Goal: Find specific page/section: Find specific page/section

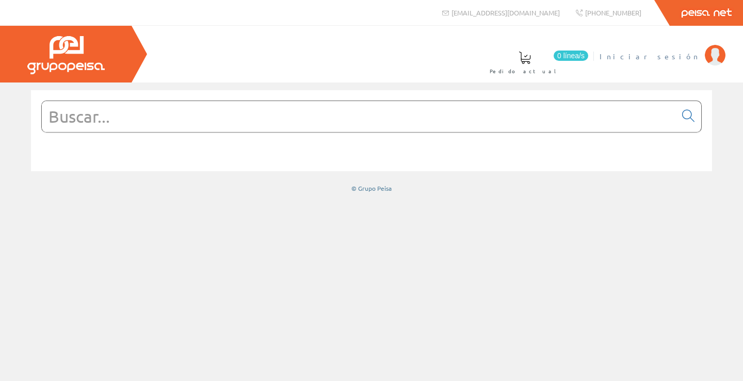
click at [675, 55] on span "Iniciar sesión" at bounding box center [649, 56] width 100 height 10
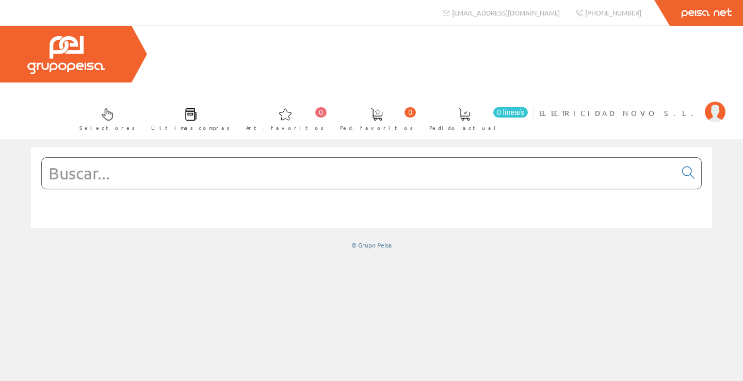
click at [329, 158] on input "text" at bounding box center [359, 173] width 634 height 31
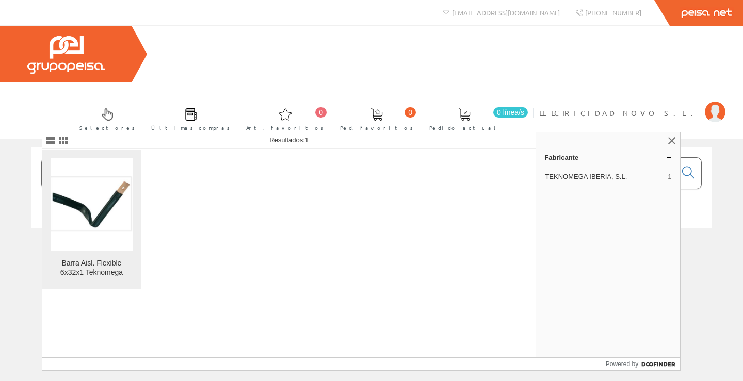
type input "bfx1140"
click at [106, 190] on img at bounding box center [92, 204] width 82 height 57
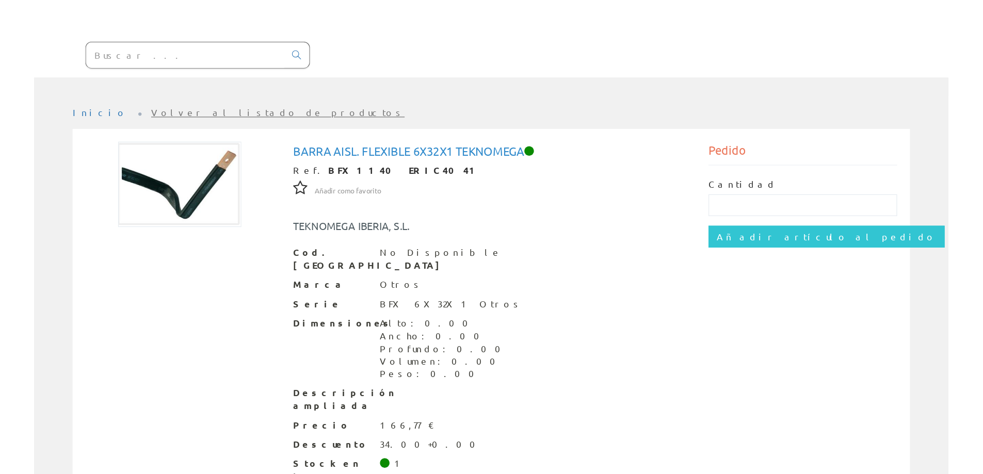
scroll to position [36, 0]
